Goal: Task Accomplishment & Management: Manage account settings

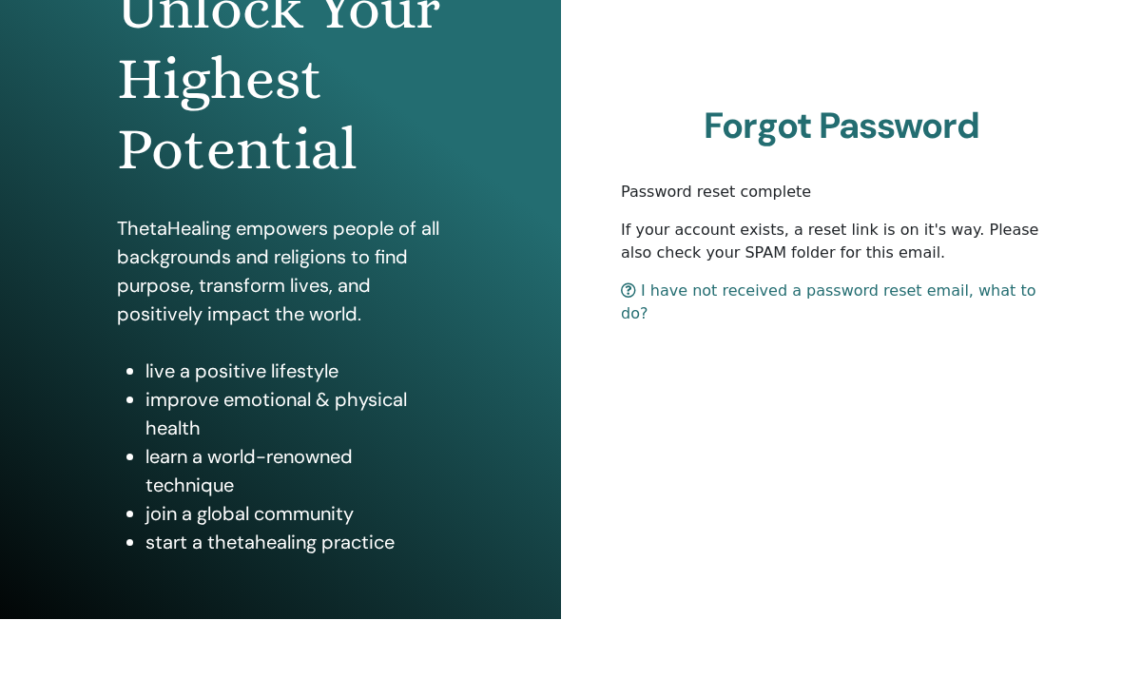
scroll to position [174, 0]
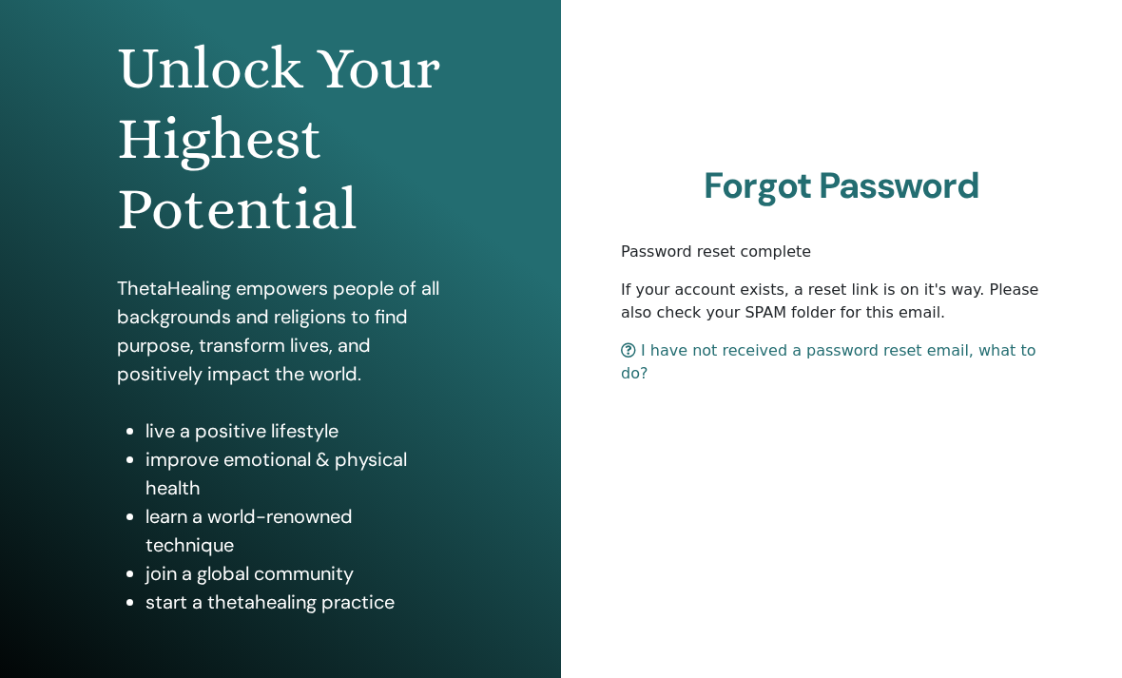
click at [821, 369] on link "I have not received a password reset email, what to do?" at bounding box center [828, 361] width 415 height 41
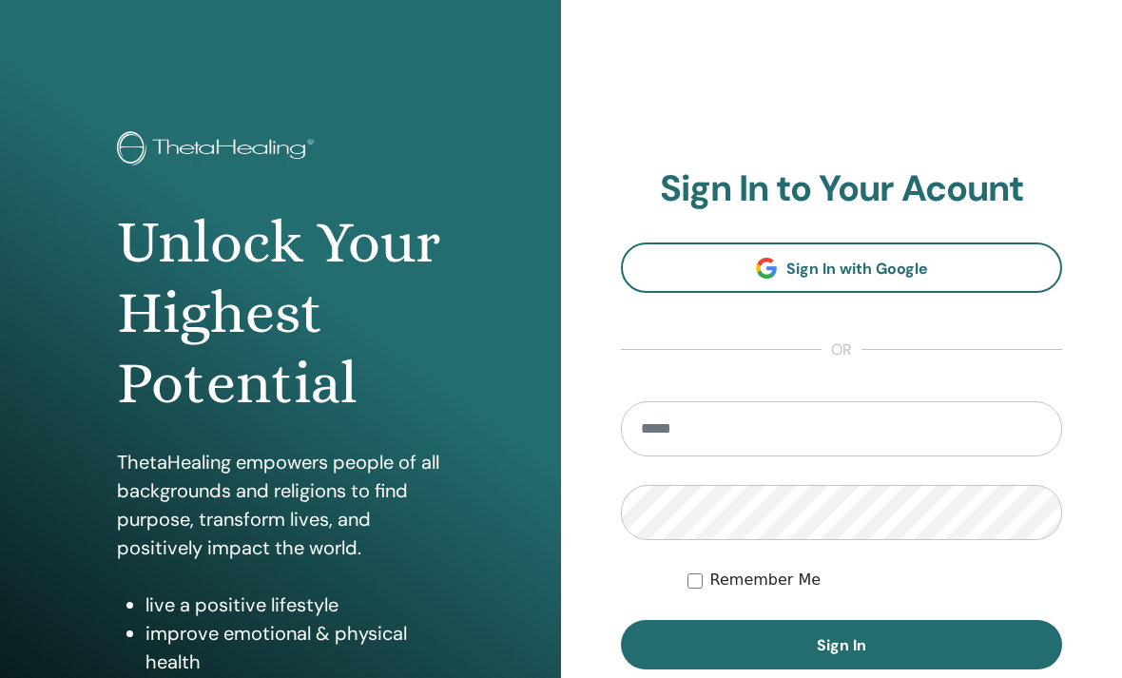
scroll to position [262, 0]
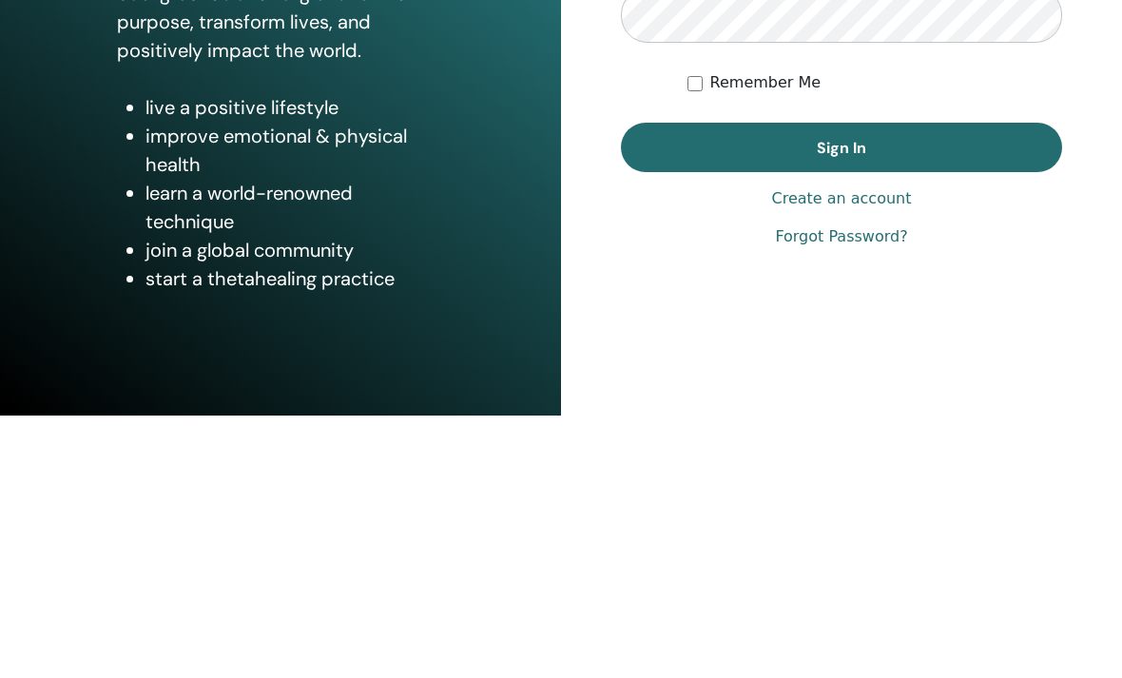
type input "**********"
click at [842, 385] on button "Sign In" at bounding box center [841, 409] width 441 height 49
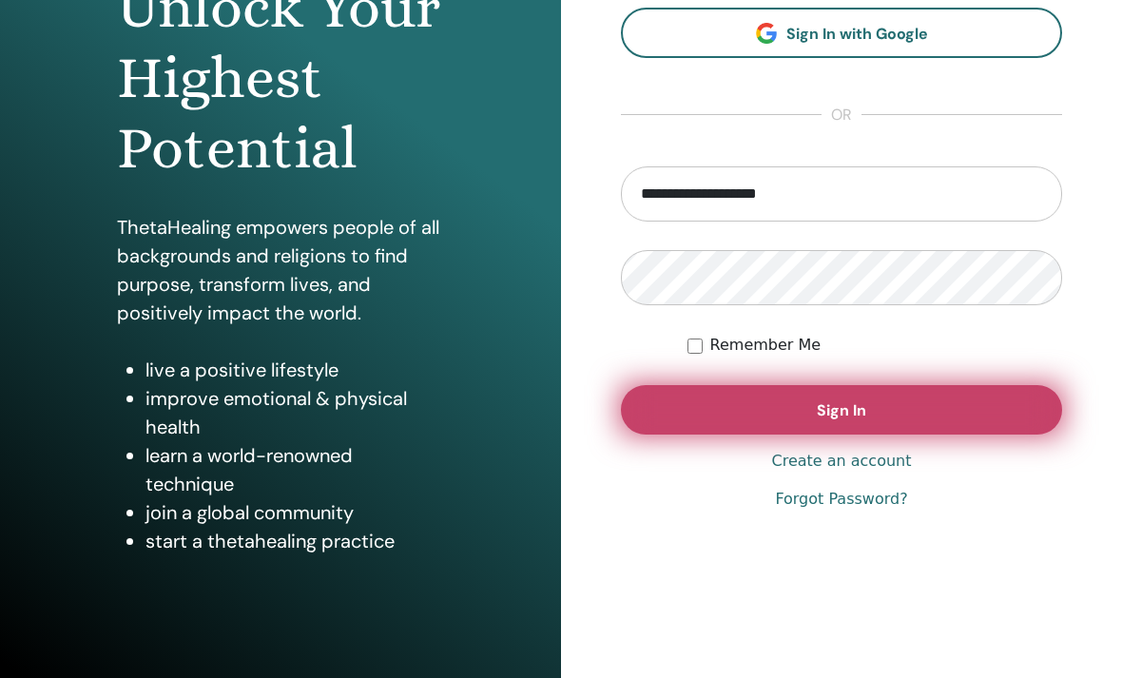
click at [777, 420] on button "Sign In" at bounding box center [841, 409] width 441 height 49
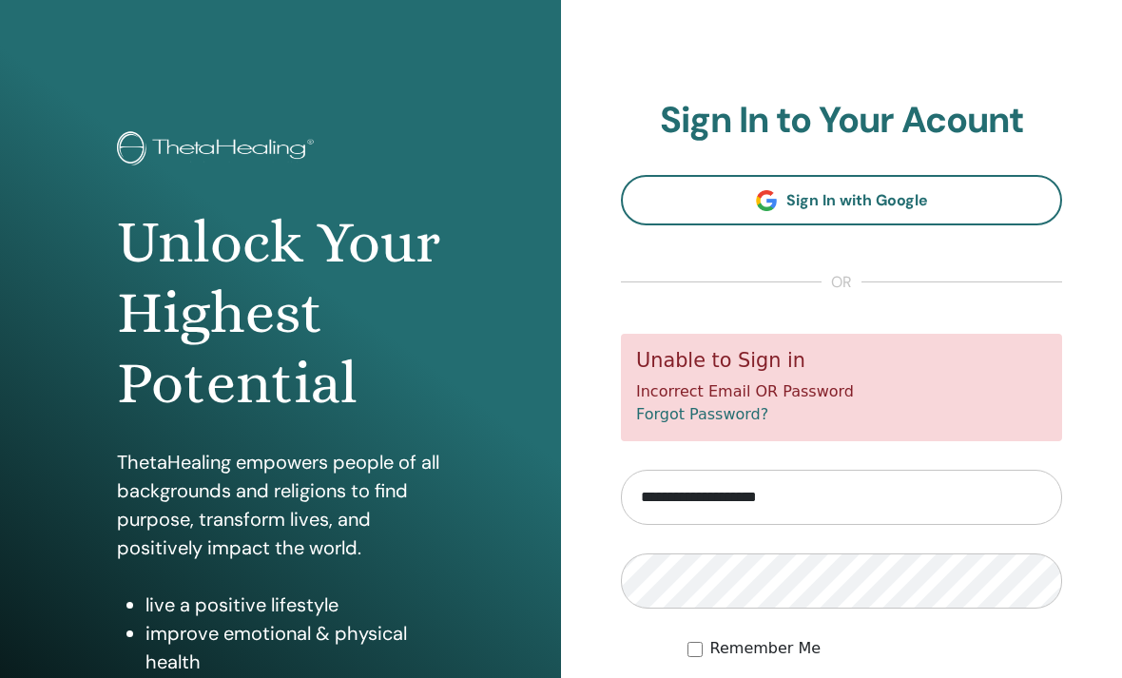
scroll to position [330, 0]
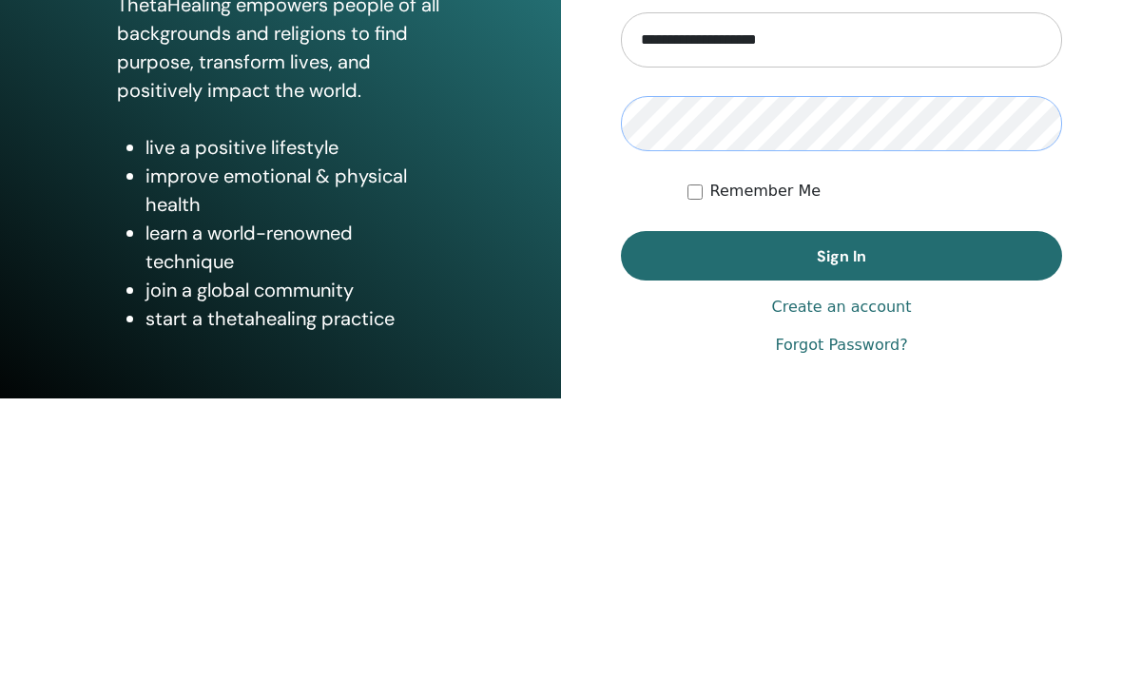
scroll to position [235, 0]
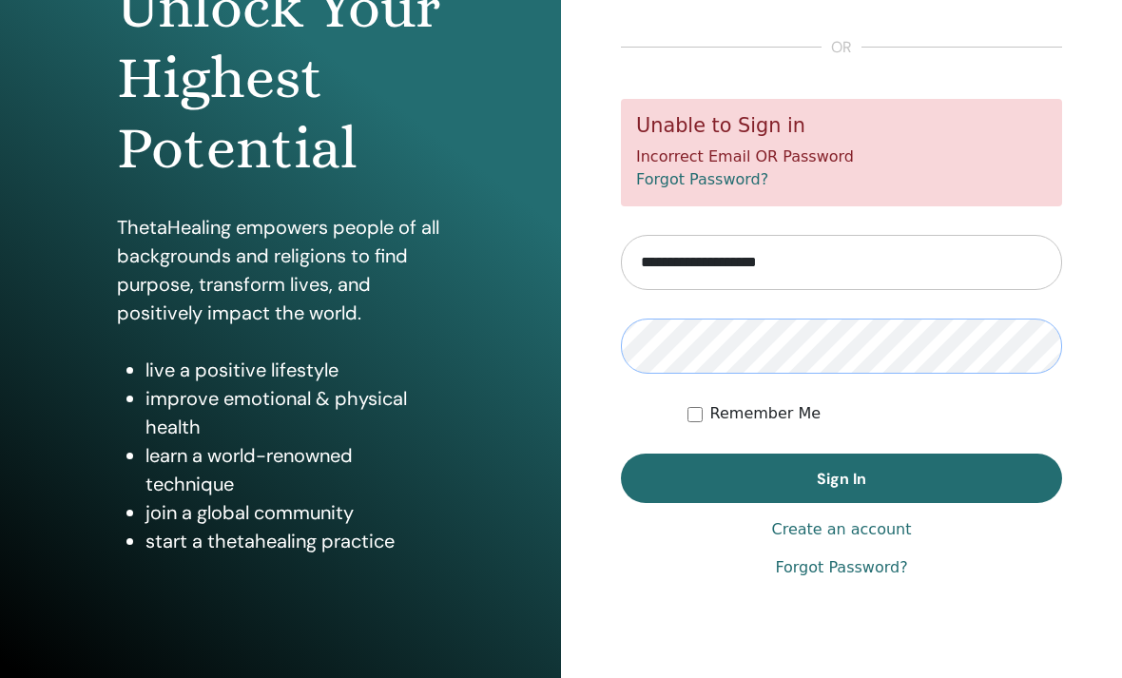
click at [842, 477] on button "Sign In" at bounding box center [841, 478] width 441 height 49
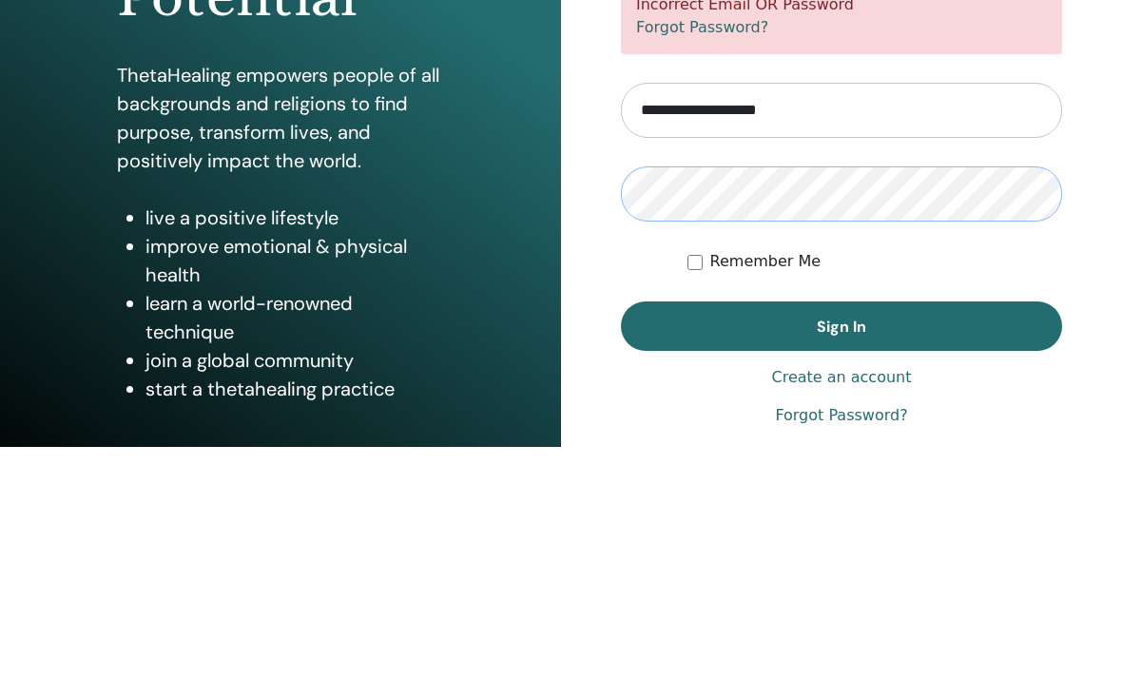
scroll to position [174, 0]
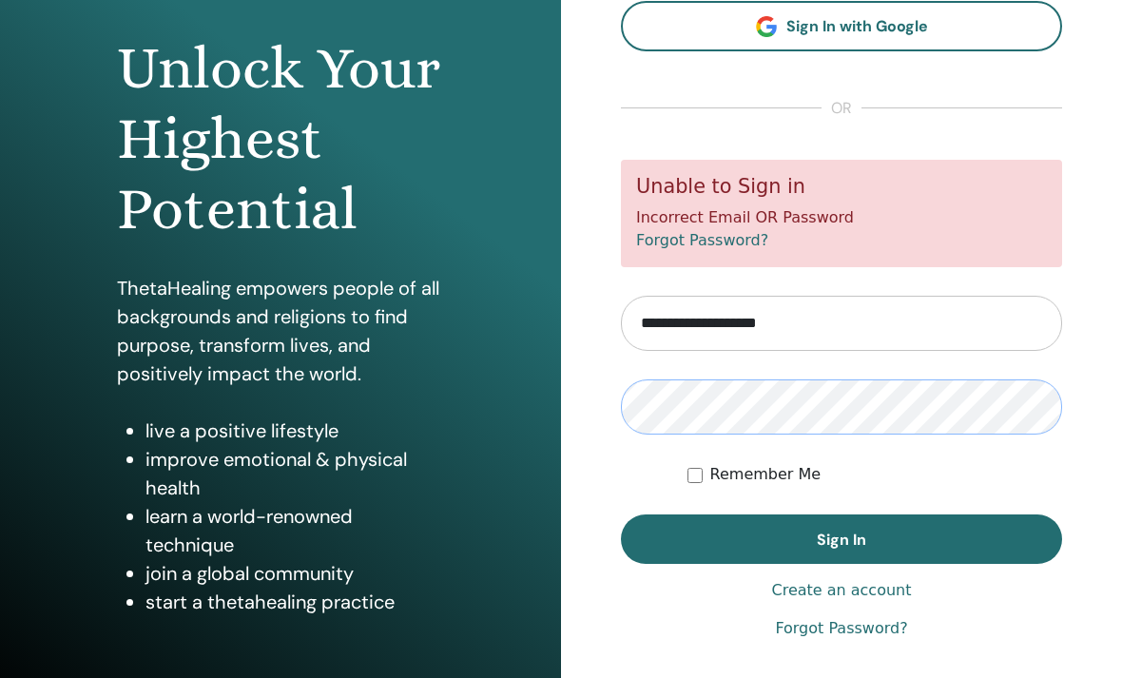
click at [842, 538] on button "Sign In" at bounding box center [841, 538] width 441 height 49
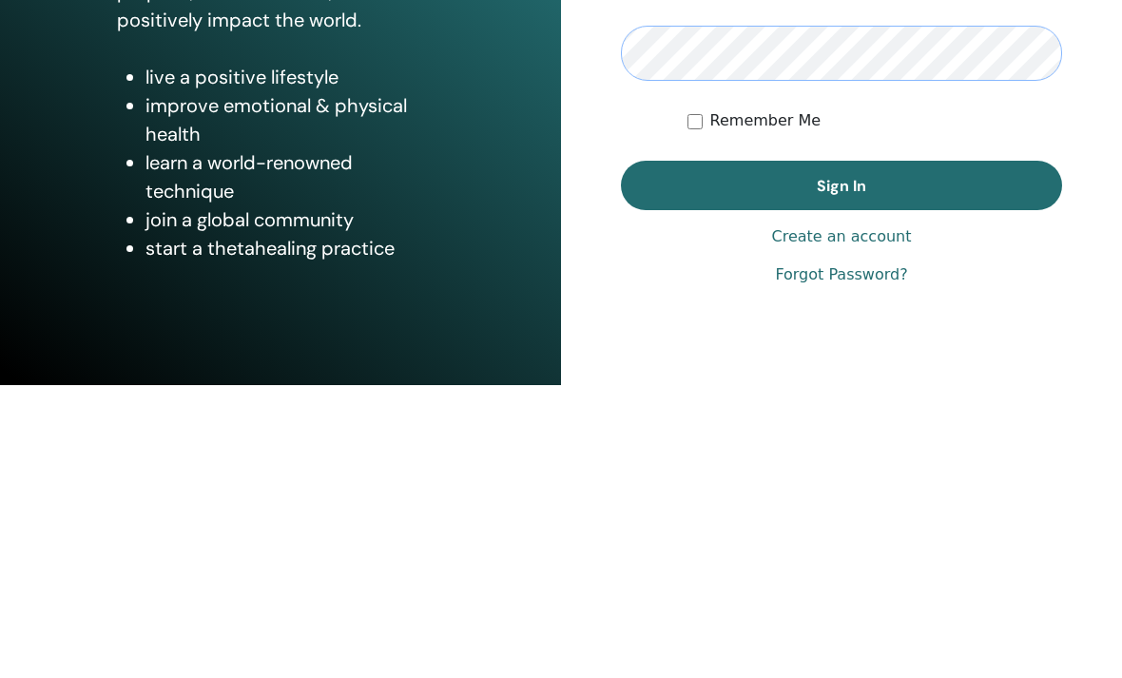
scroll to position [235, 0]
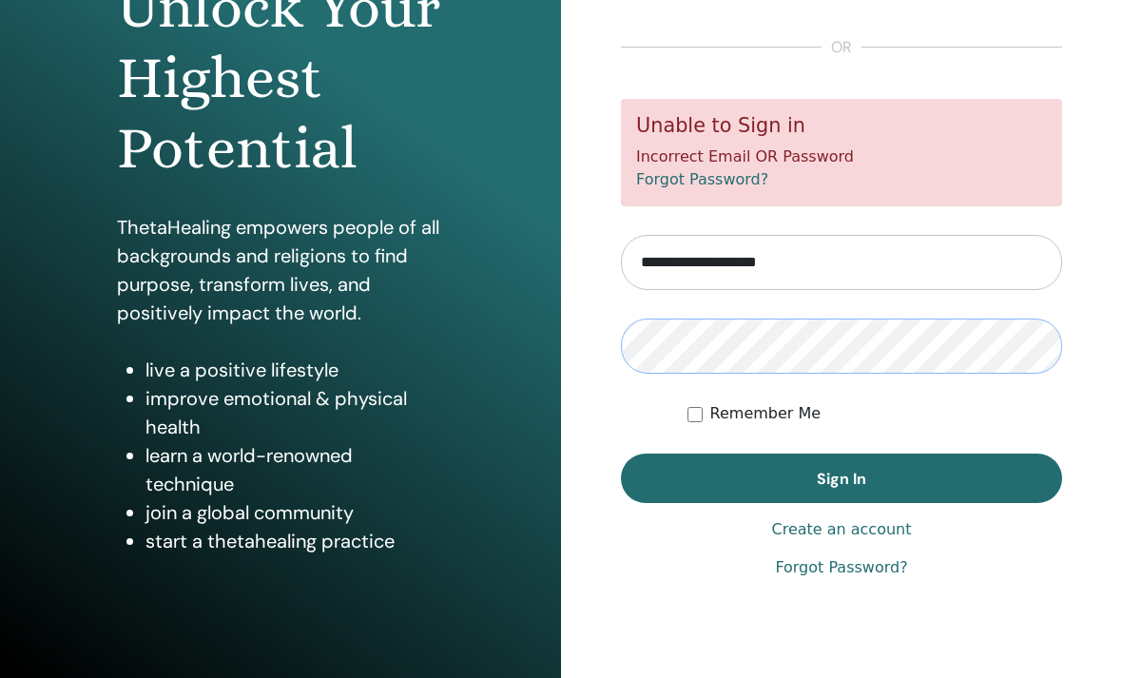
click at [842, 477] on button "Sign In" at bounding box center [841, 478] width 441 height 49
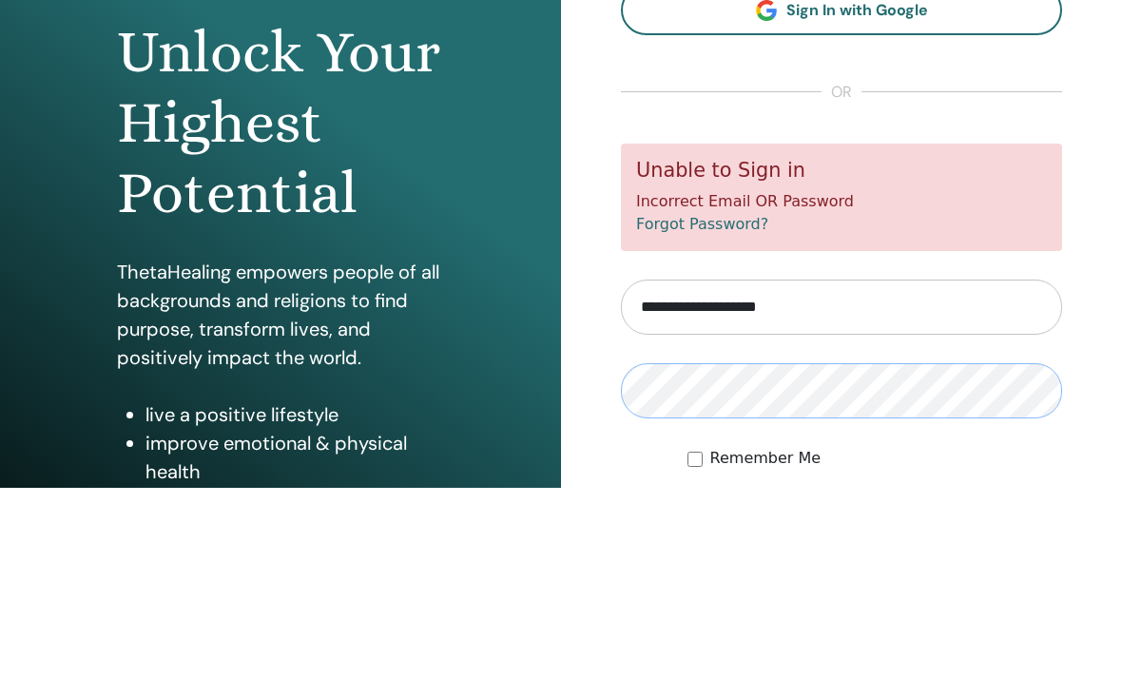
scroll to position [174, 0]
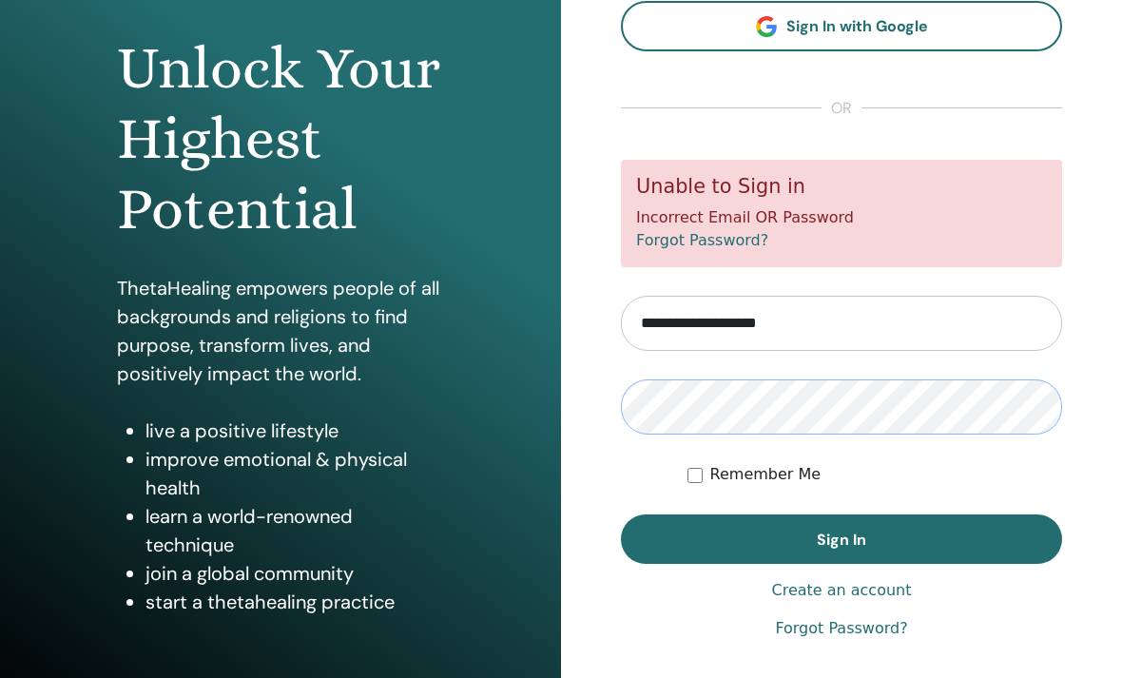
click at [842, 538] on button "Sign In" at bounding box center [841, 538] width 441 height 49
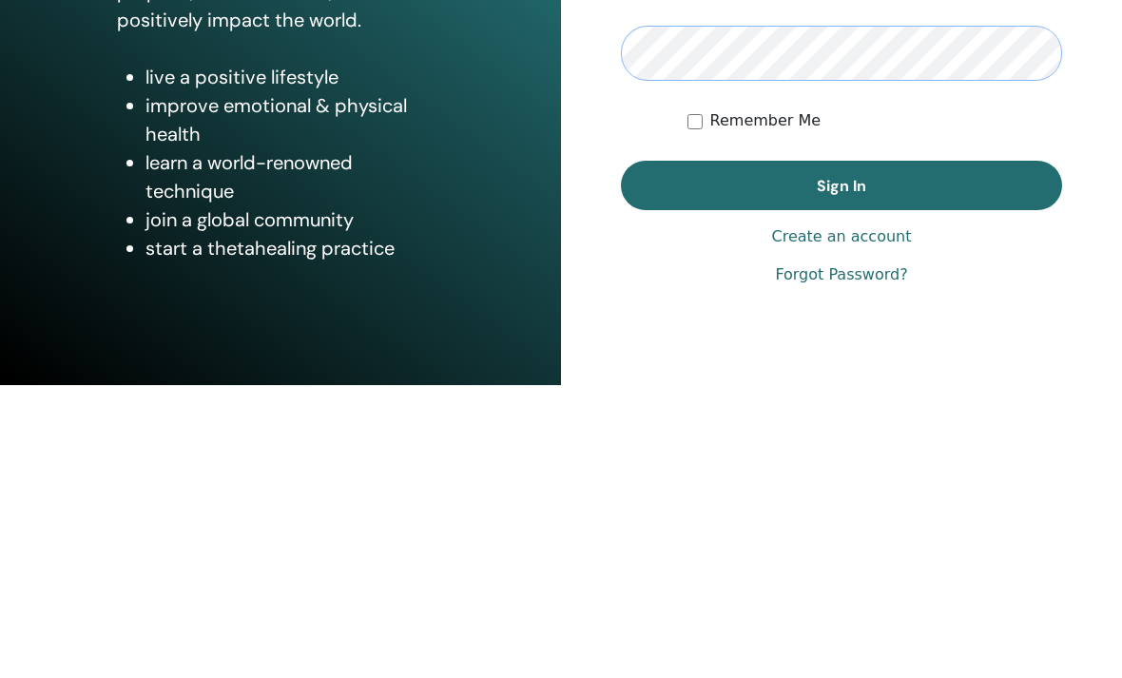
scroll to position [235, 0]
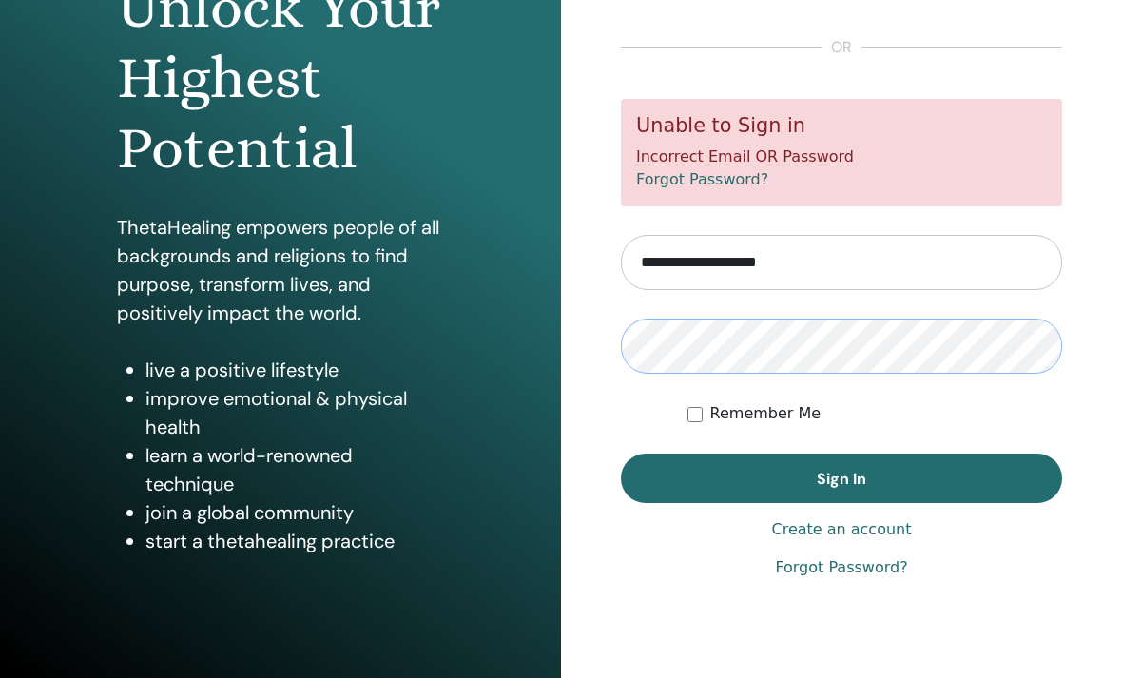
click at [842, 477] on button "Sign In" at bounding box center [841, 478] width 441 height 49
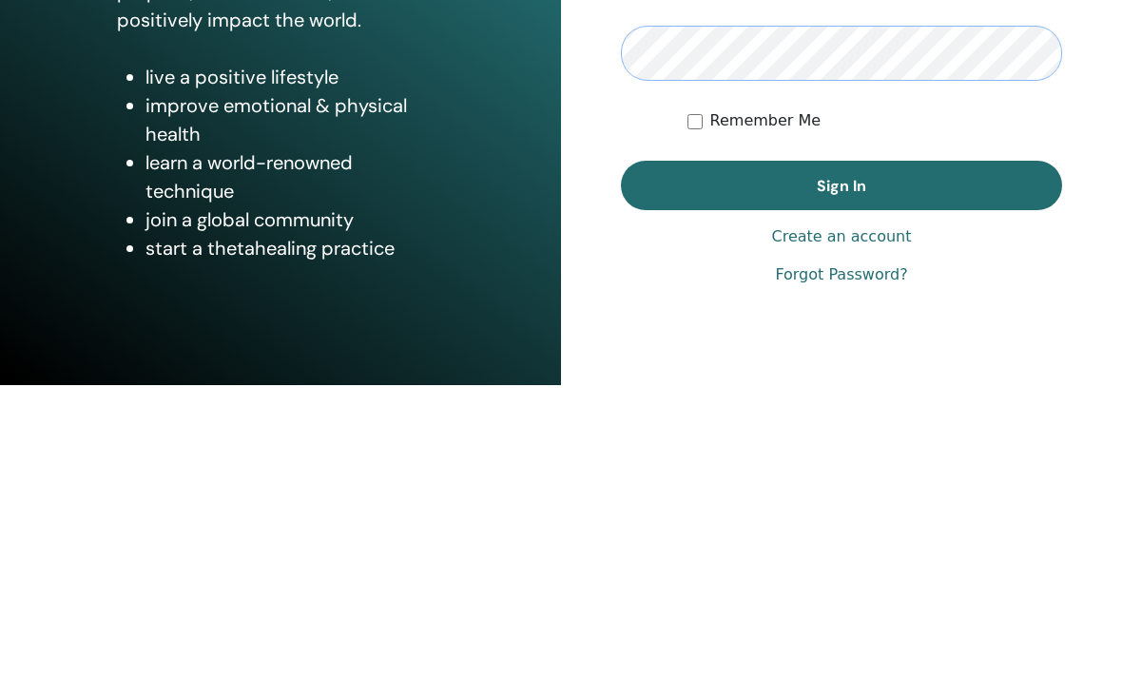
scroll to position [235, 0]
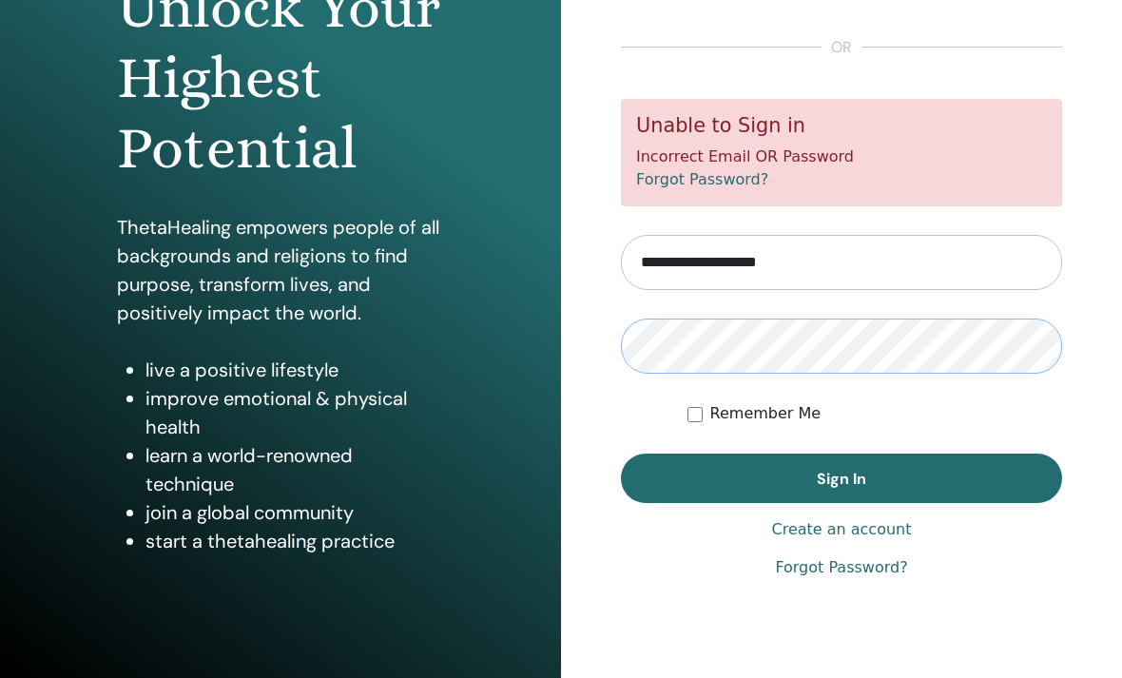
click at [842, 477] on button "Sign In" at bounding box center [841, 478] width 441 height 49
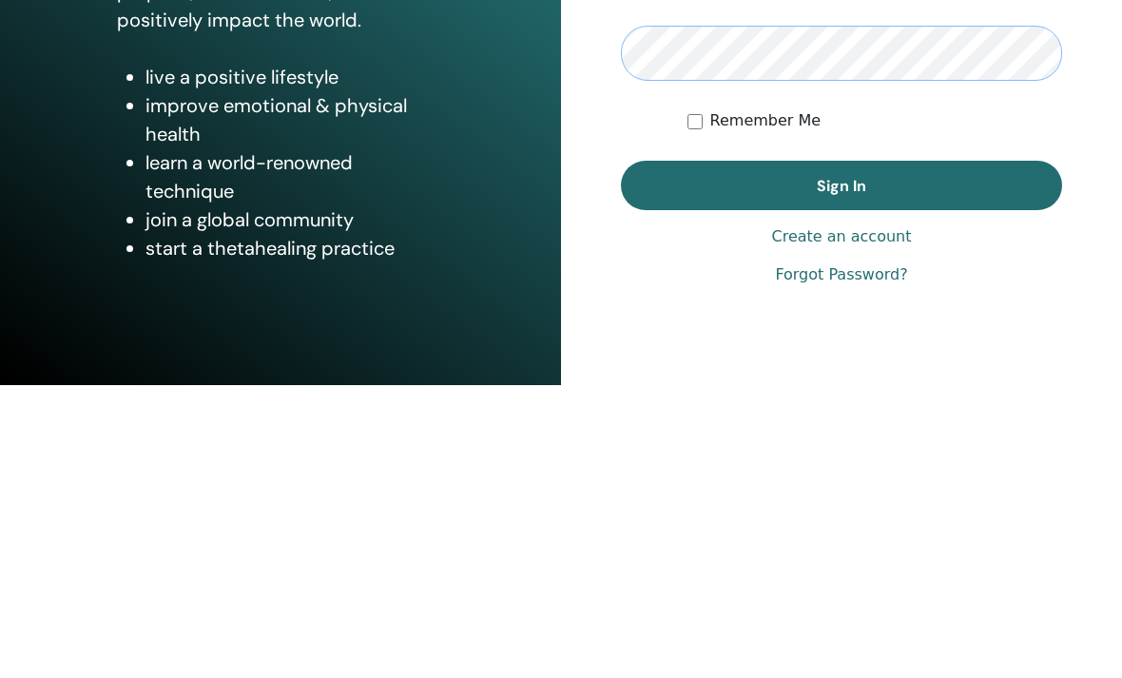
scroll to position [235, 0]
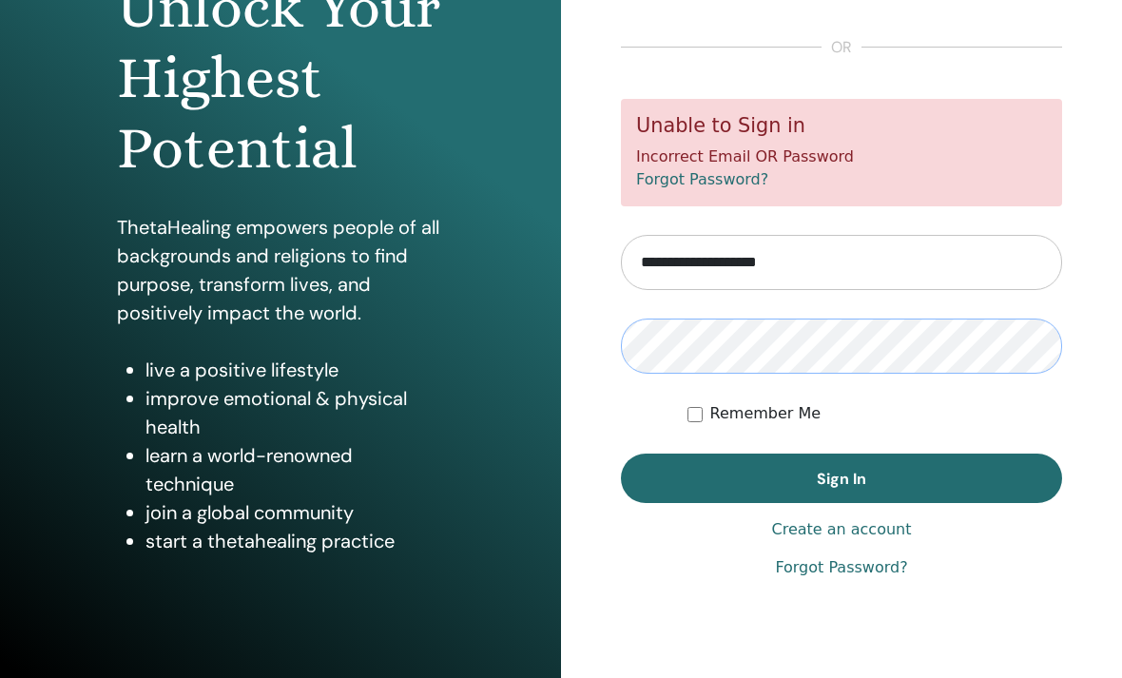
click at [842, 477] on button "Sign In" at bounding box center [841, 478] width 441 height 49
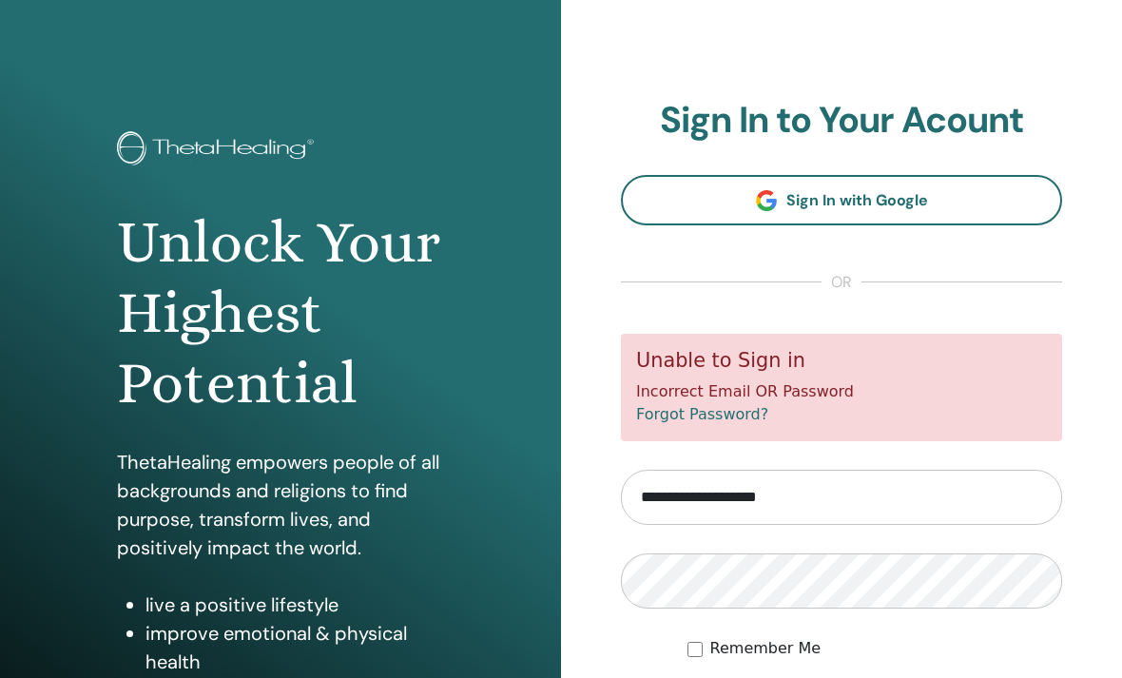
scroll to position [330, 0]
